Goal: Information Seeking & Learning: Learn about a topic

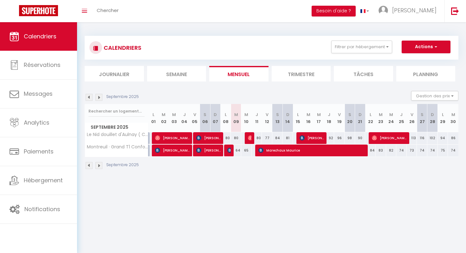
click at [238, 137] on div "80" at bounding box center [236, 138] width 10 height 12
type input "80"
type input "[DATE] Septembre 2025"
type input "Mer 10 Septembre 2025"
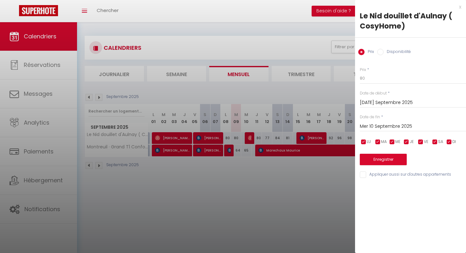
click at [267, 183] on div at bounding box center [233, 126] width 466 height 253
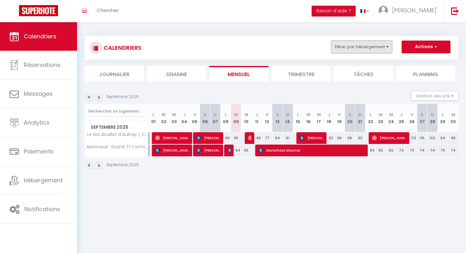
click at [385, 48] on button "Filtrer par hébergement" at bounding box center [361, 47] width 61 height 13
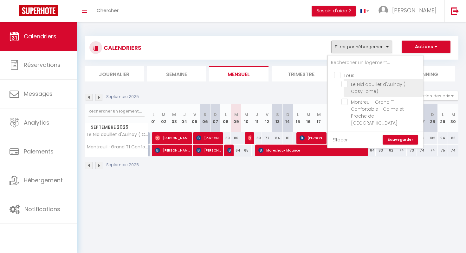
click at [346, 83] on input "Le Nid douillet d'Aulnay ( CosyHome)" at bounding box center [380, 84] width 79 height 6
checkbox input "true"
checkbox input "false"
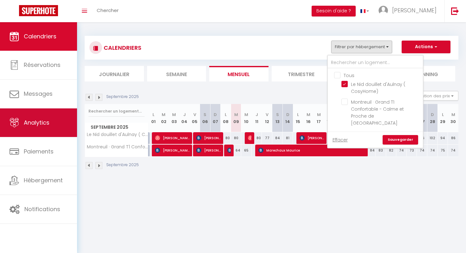
click at [37, 122] on span "Analytics" at bounding box center [37, 123] width 26 height 8
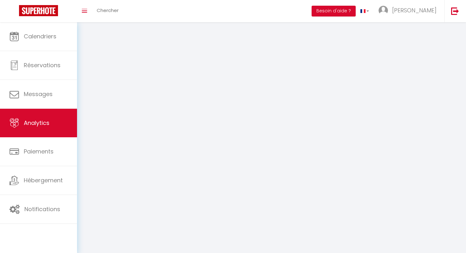
select select "2025"
select select "9"
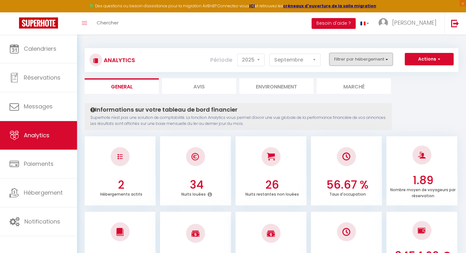
click at [388, 61] on button "Filtrer par hébergement" at bounding box center [360, 59] width 63 height 13
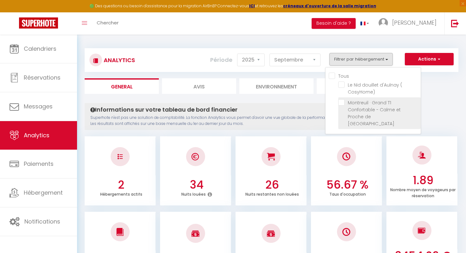
click at [342, 101] on Paris "checkbox" at bounding box center [379, 102] width 82 height 6
checkbox Paris "true"
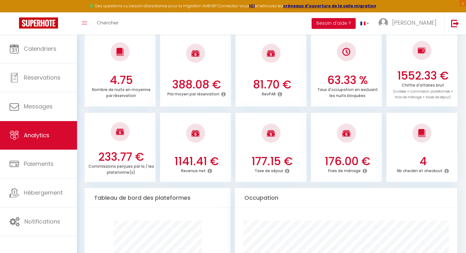
scroll to position [181, 0]
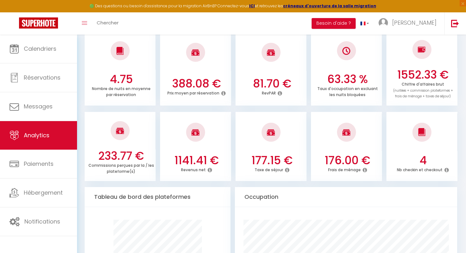
click at [209, 170] on icon at bounding box center [210, 169] width 4 height 5
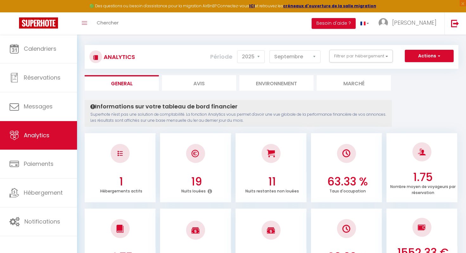
scroll to position [0, 0]
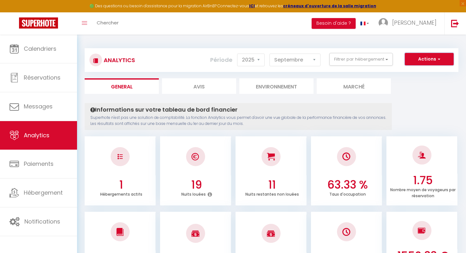
click at [422, 53] on button "Actions" at bounding box center [429, 59] width 49 height 13
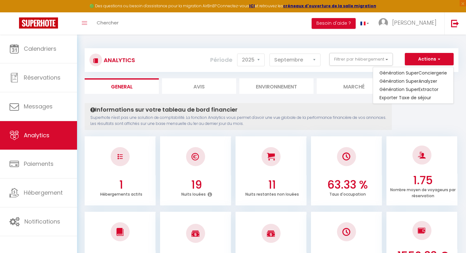
click at [376, 106] on h4 "Informations sur votre tableau de bord financier" at bounding box center [238, 109] width 296 height 7
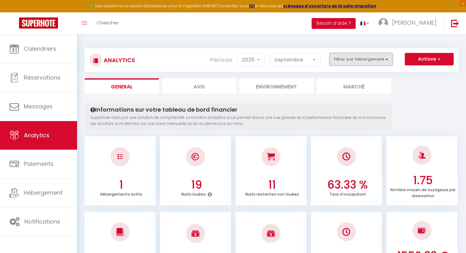
click at [386, 61] on button "Filtrer par hébergement" at bounding box center [360, 59] width 63 height 13
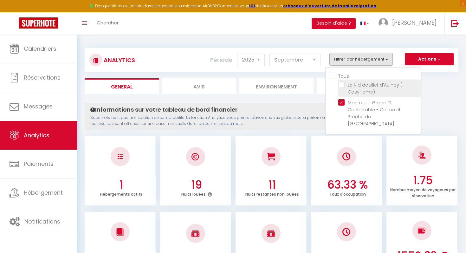
click at [343, 85] on CosyHome\) "checkbox" at bounding box center [379, 84] width 82 height 6
checkbox CosyHome\) "true"
checkbox input "true"
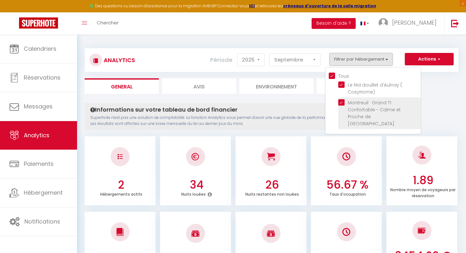
click at [342, 102] on Paris "checkbox" at bounding box center [379, 102] width 82 height 6
checkbox Paris "false"
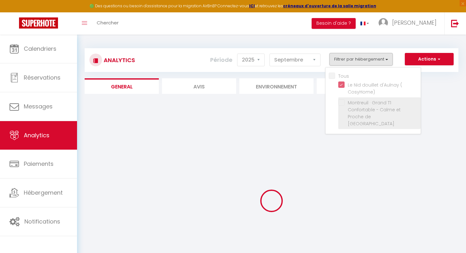
checkbox input "false"
